Goal: Task Accomplishment & Management: Manage account settings

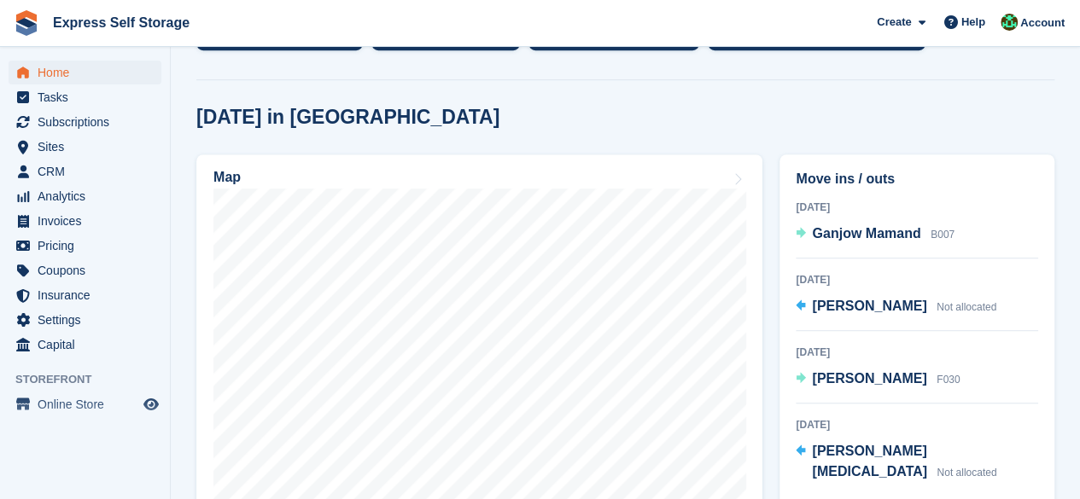
scroll to position [427, 0]
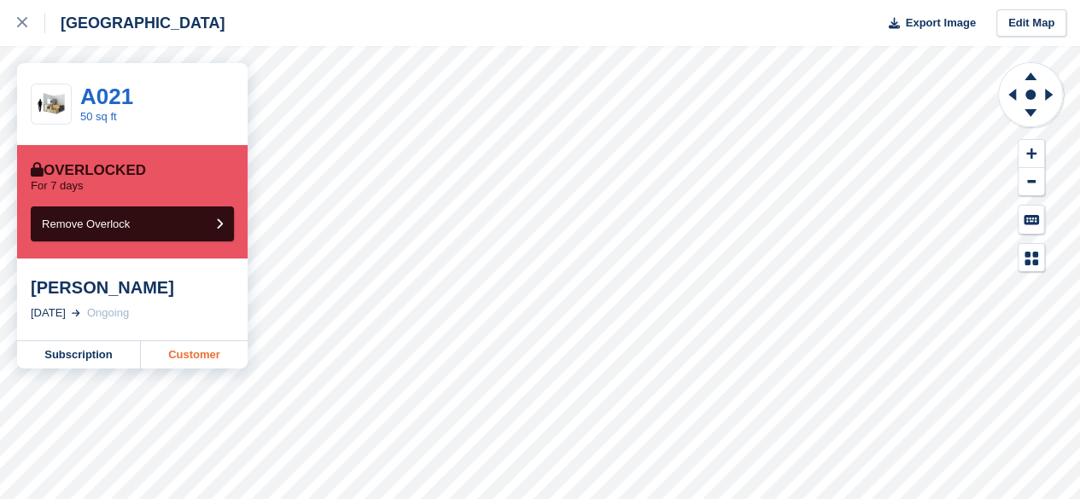
click at [196, 354] on link "Customer" at bounding box center [194, 354] width 107 height 27
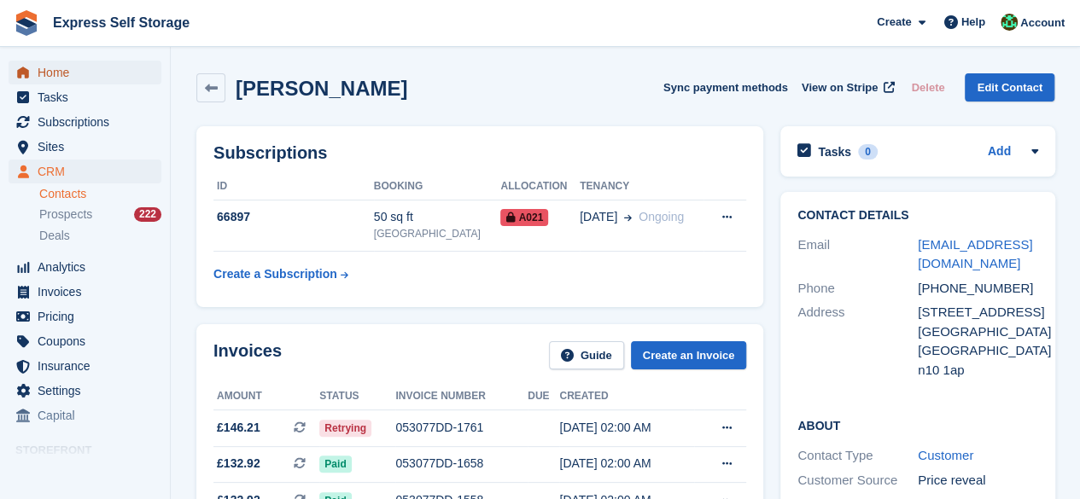
click at [101, 79] on span "Home" at bounding box center [89, 73] width 102 height 24
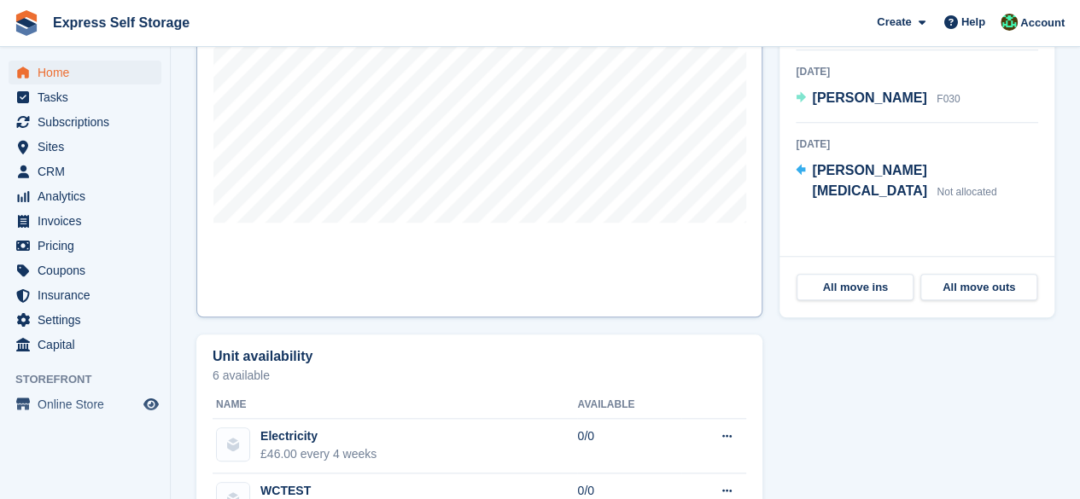
scroll to position [683, 0]
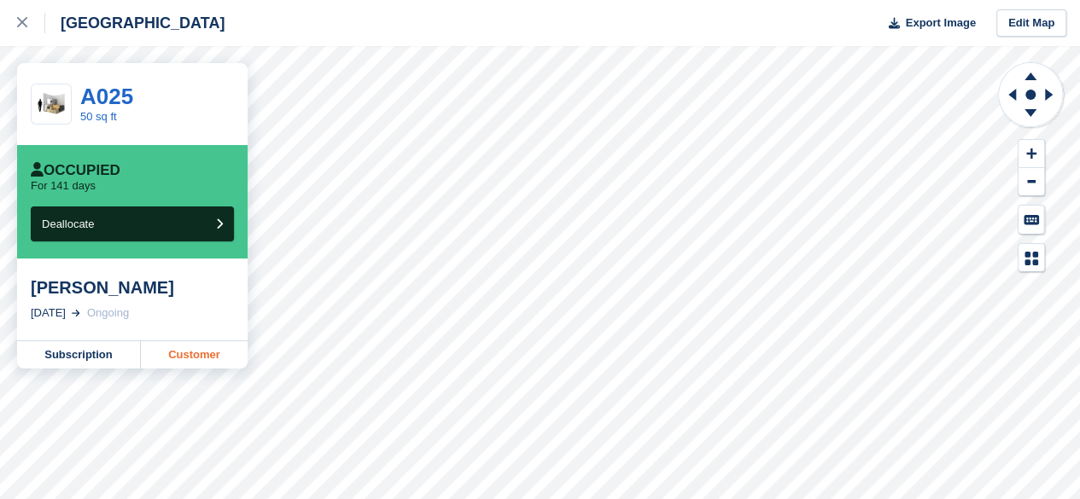
click at [164, 347] on link "Customer" at bounding box center [194, 354] width 107 height 27
click at [213, 344] on link "Customer" at bounding box center [194, 354] width 107 height 27
click at [32, 32] on div at bounding box center [31, 23] width 28 height 20
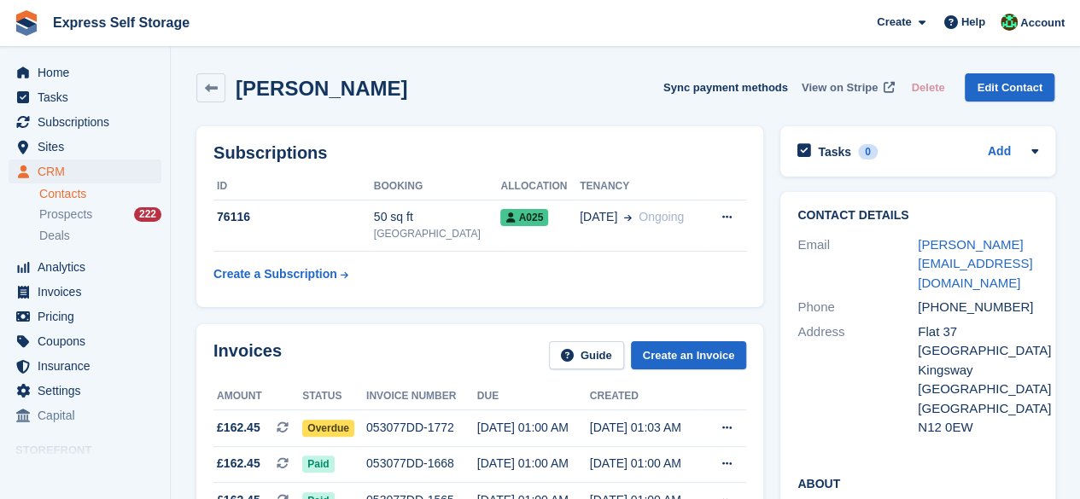
click at [831, 88] on span "View on Stripe" at bounding box center [839, 87] width 76 height 17
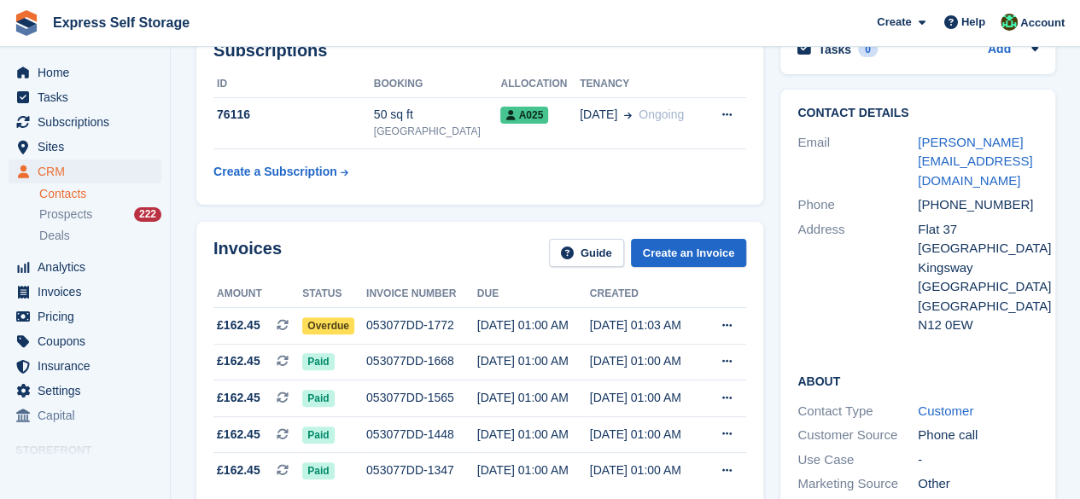
scroll to position [256, 0]
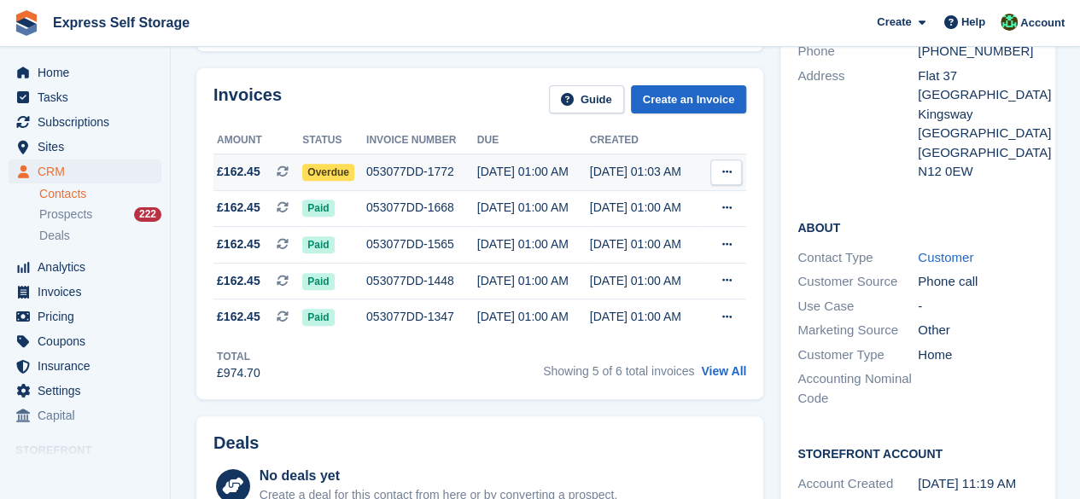
click at [732, 174] on button at bounding box center [726, 173] width 32 height 26
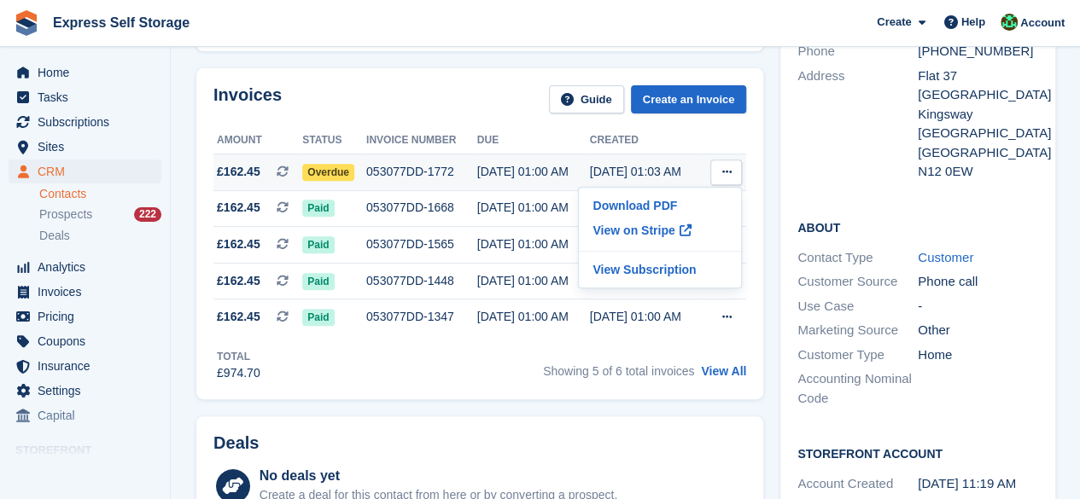
click at [324, 169] on span "Overdue" at bounding box center [328, 172] width 52 height 17
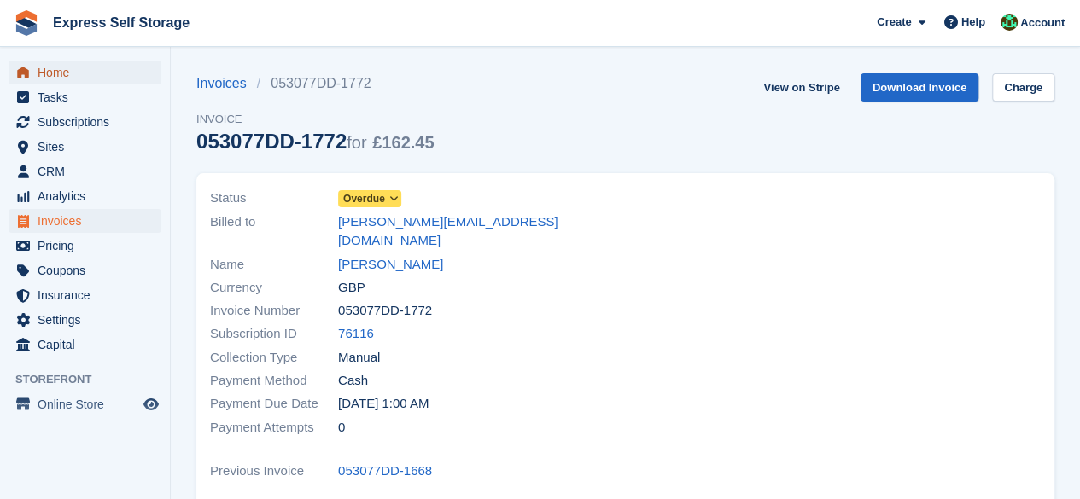
click at [70, 64] on span "Home" at bounding box center [89, 73] width 102 height 24
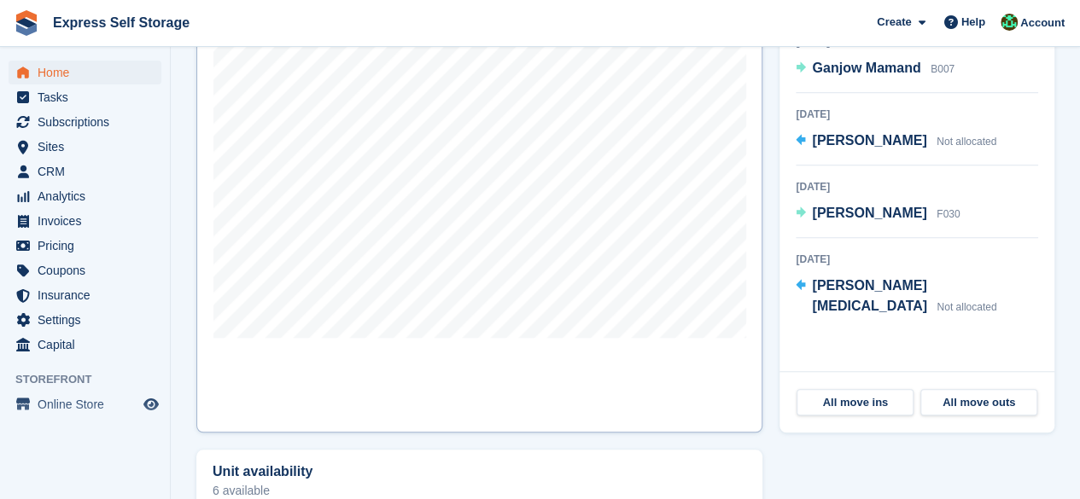
scroll to position [597, 0]
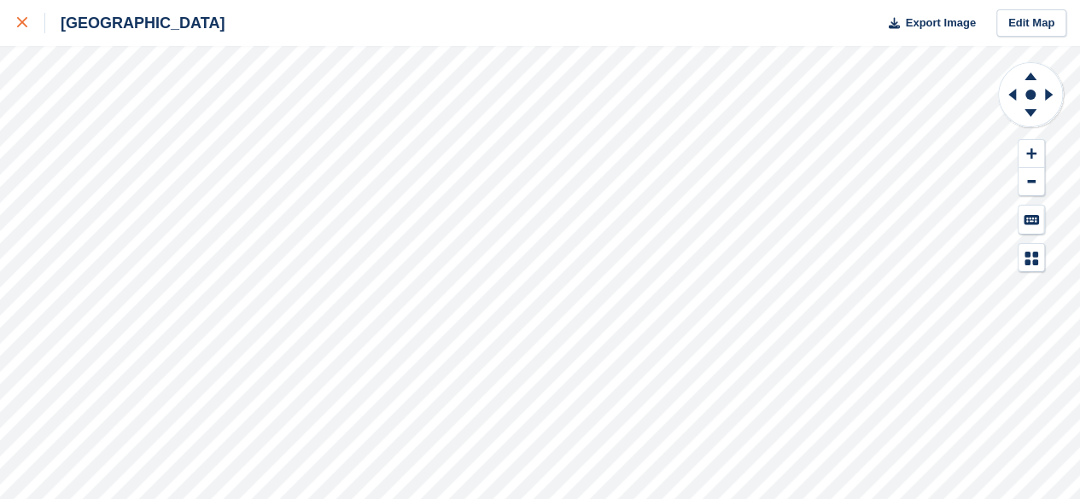
click at [20, 23] on icon at bounding box center [22, 22] width 10 height 10
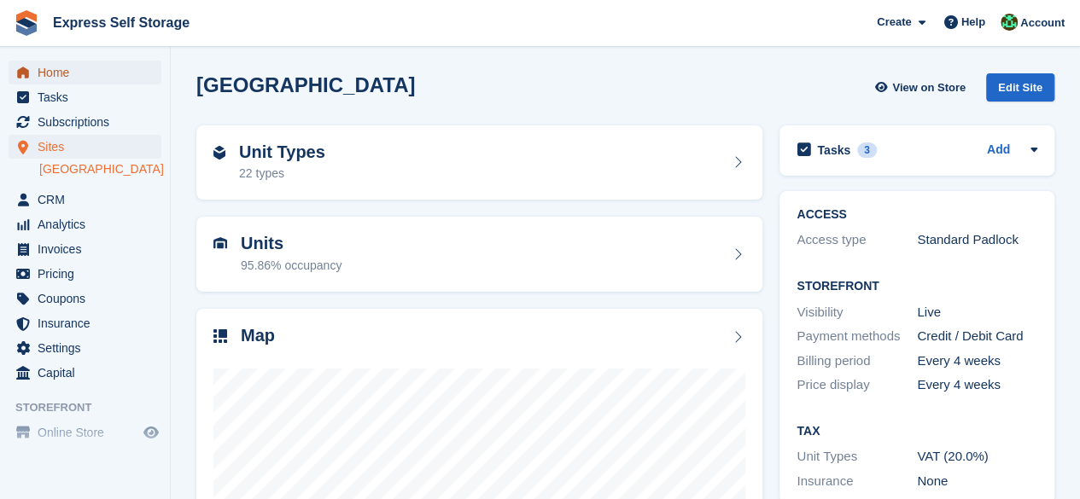
click at [96, 79] on span "Home" at bounding box center [89, 73] width 102 height 24
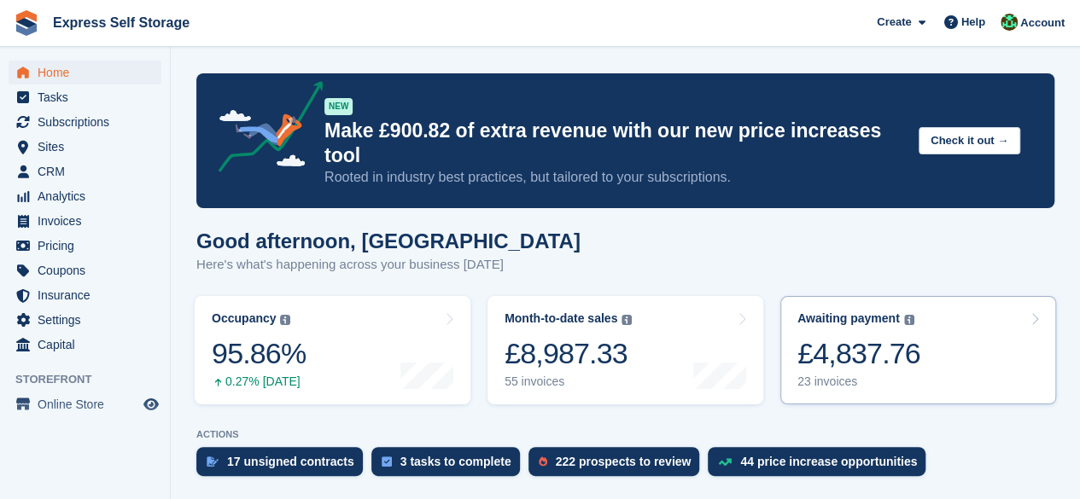
click at [882, 312] on div "Awaiting payment" at bounding box center [848, 319] width 102 height 15
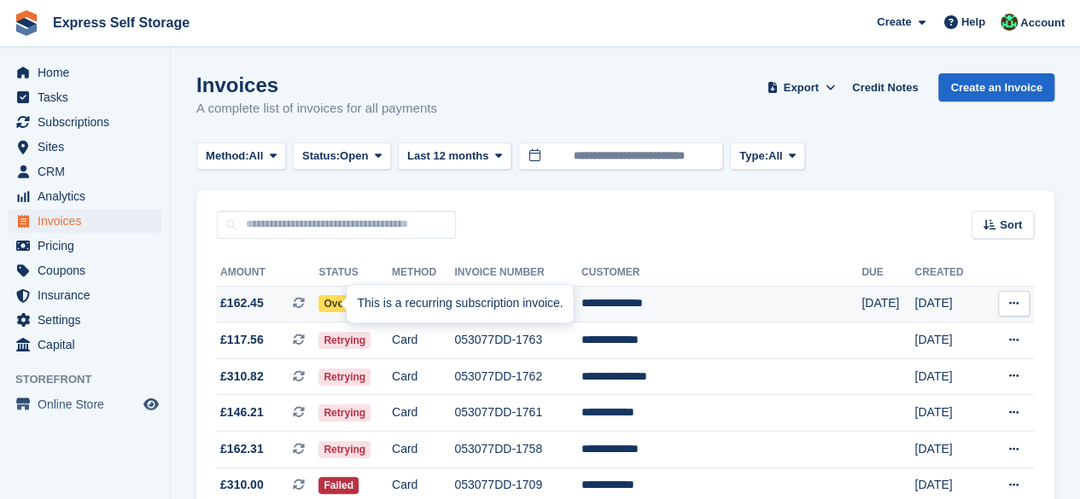
click at [419, 306] on div "This is a recurring subscription invoice." at bounding box center [460, 304] width 226 height 38
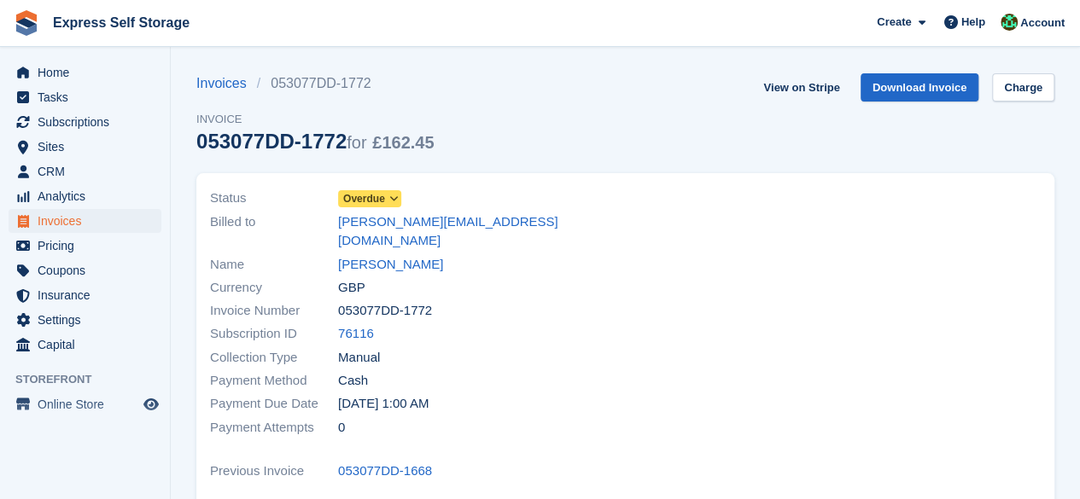
click at [398, 199] on span at bounding box center [394, 199] width 14 height 14
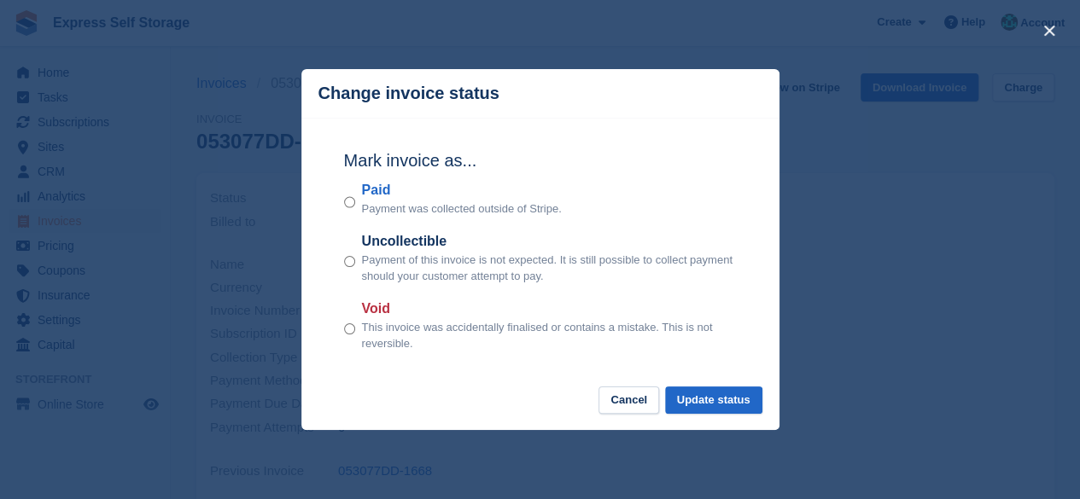
click at [357, 202] on div "Paid Payment was collected outside of Stripe." at bounding box center [540, 199] width 393 height 38
click at [696, 400] on button "Update status" at bounding box center [713, 401] width 97 height 28
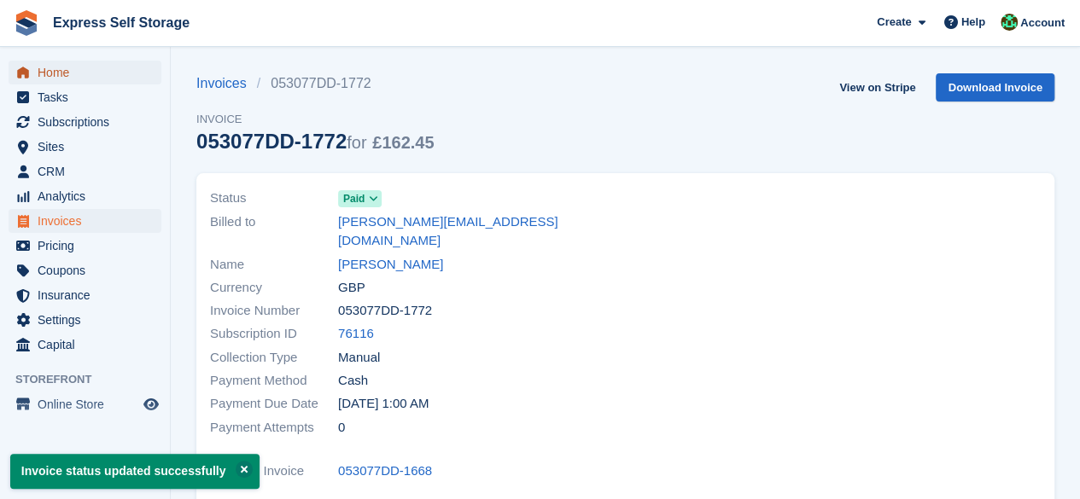
click at [101, 62] on span "Home" at bounding box center [89, 73] width 102 height 24
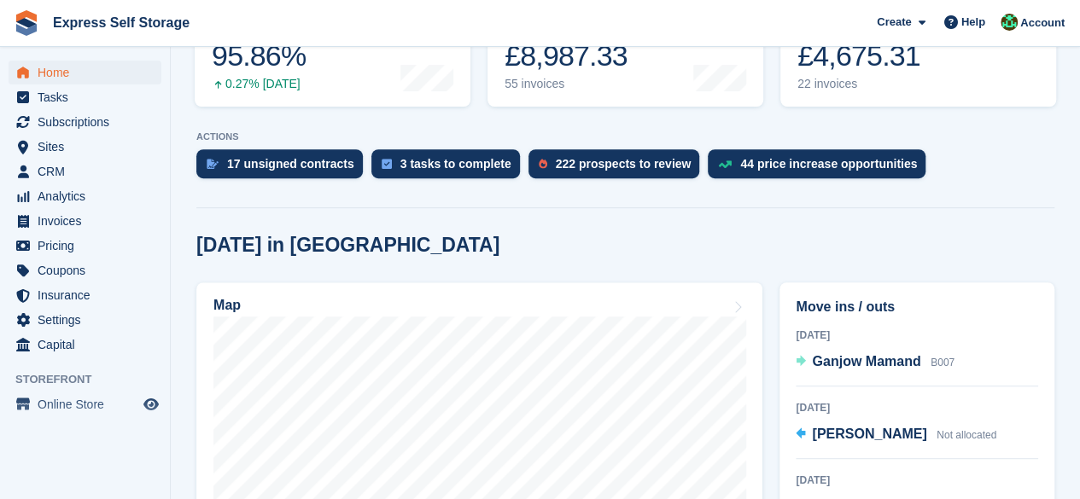
scroll to position [427, 0]
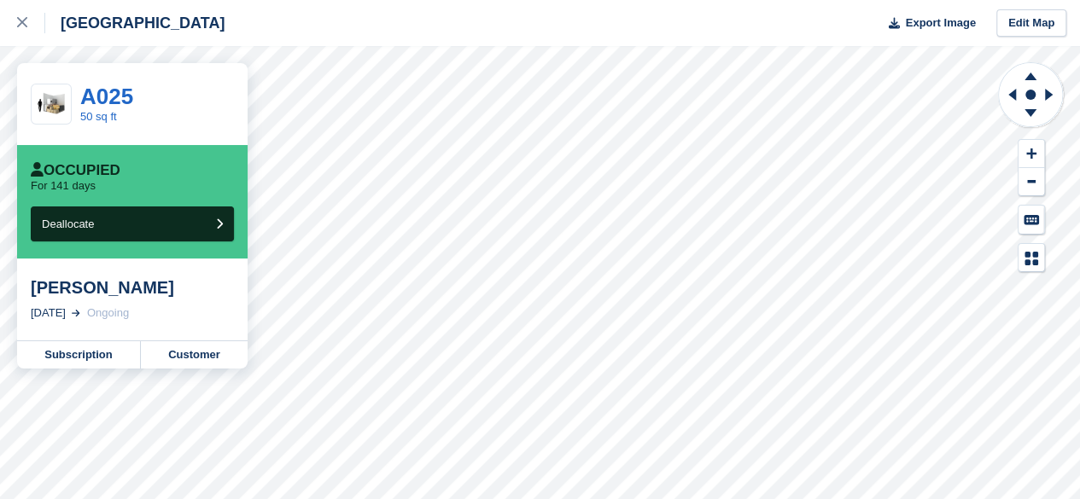
drag, startPoint x: 175, startPoint y: 293, endPoint x: 26, endPoint y: 277, distance: 150.2
click at [26, 277] on div "[PERSON_NAME] [DATE] Ongoing" at bounding box center [132, 300] width 230 height 82
copy div "[PERSON_NAME]"
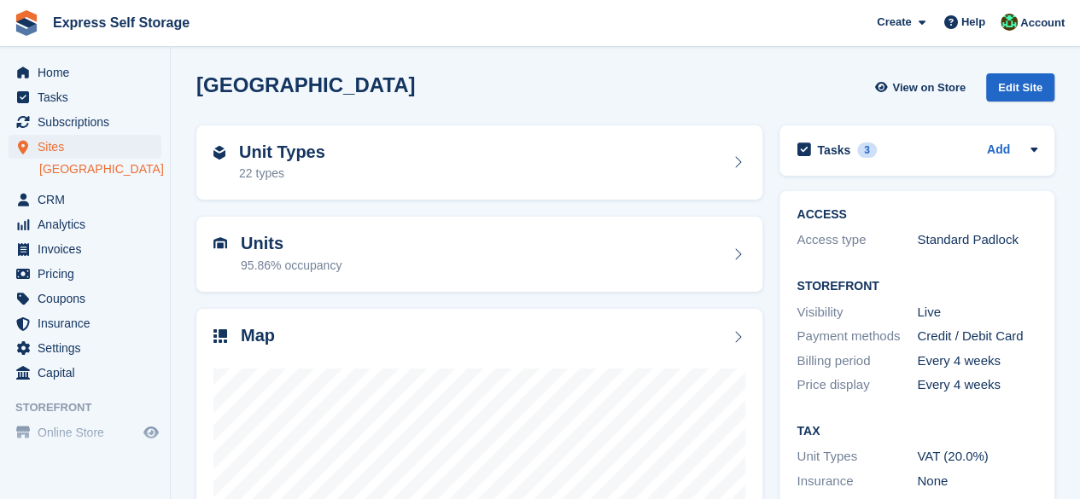
click at [777, 82] on div "[GEOGRAPHIC_DATA] View on Store Edit Site" at bounding box center [625, 87] width 858 height 28
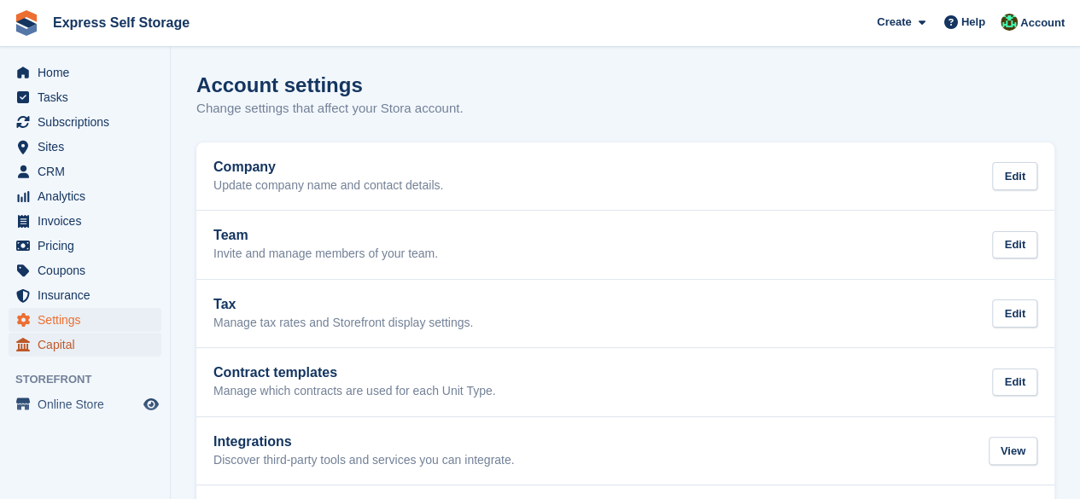
click at [93, 340] on span "Capital" at bounding box center [89, 345] width 102 height 24
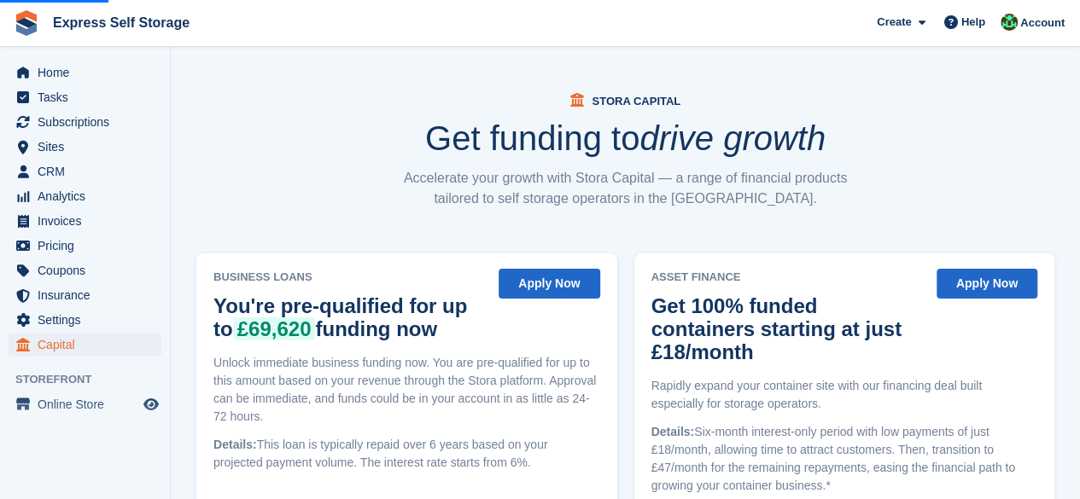
scroll to position [299, 0]
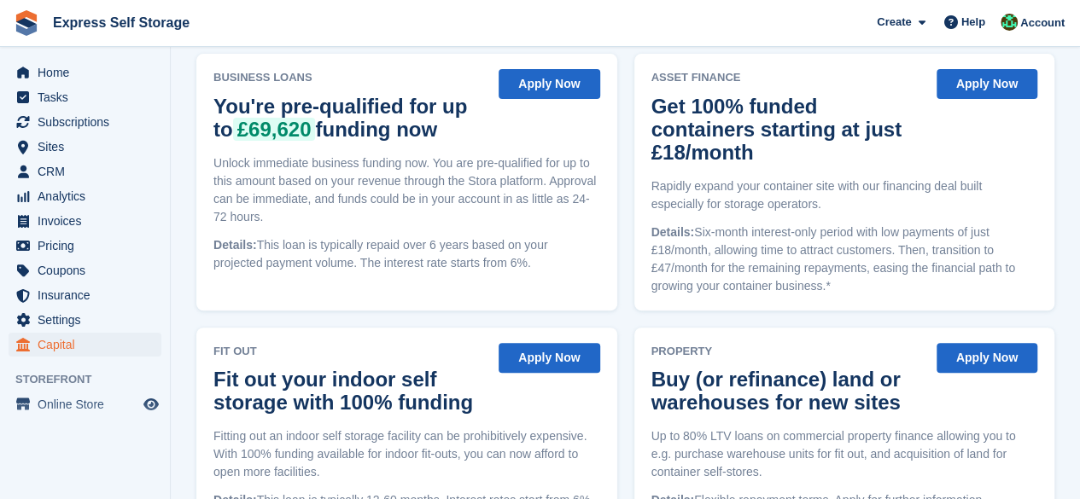
scroll to position [299, 0]
